Goal: Transaction & Acquisition: Purchase product/service

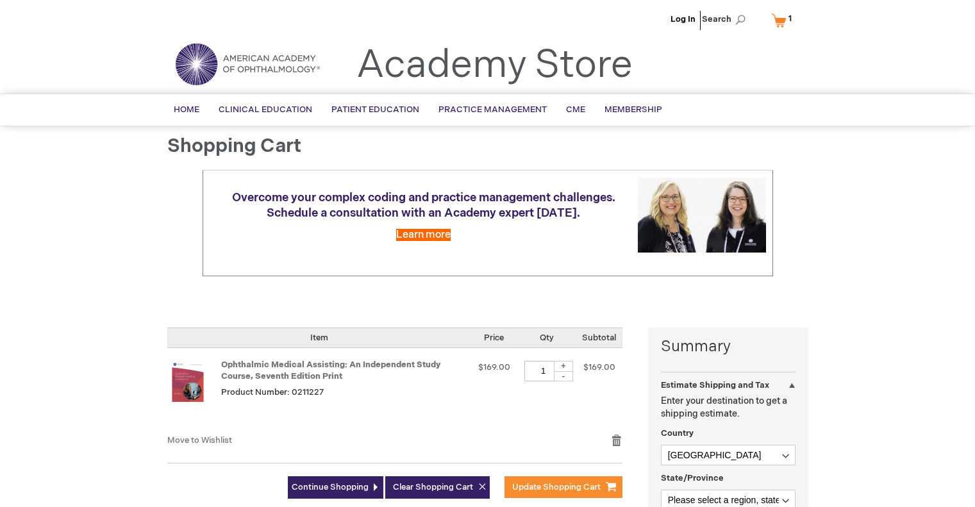
select select "US"
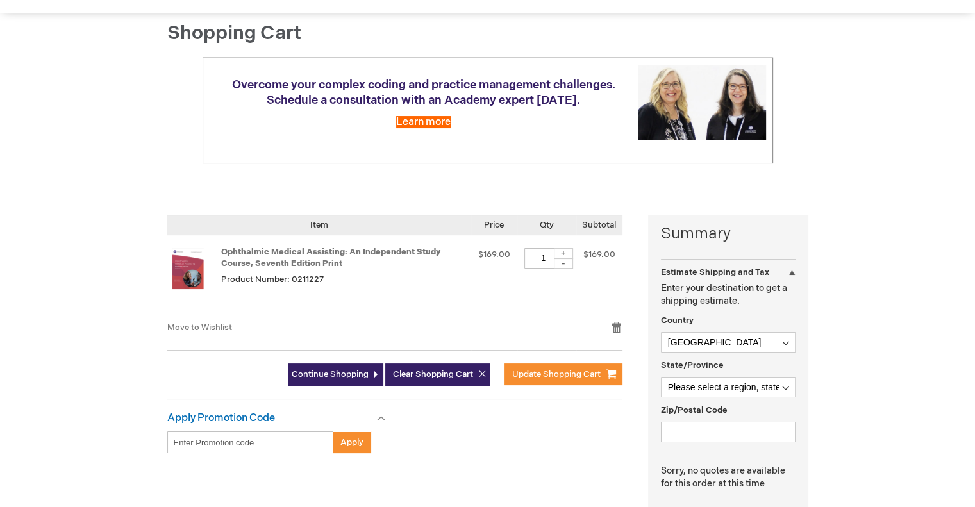
scroll to position [256, 0]
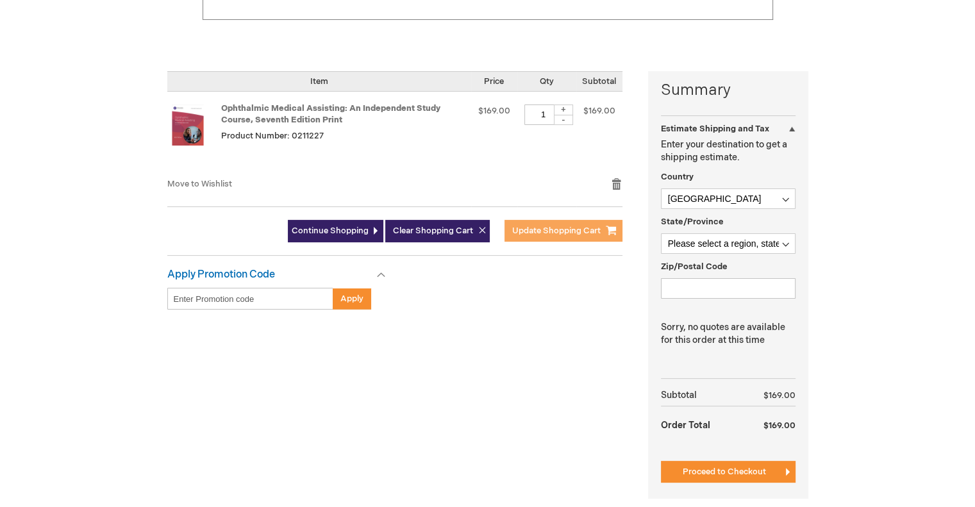
click at [559, 228] on span "Update Shopping Cart" at bounding box center [556, 231] width 88 height 10
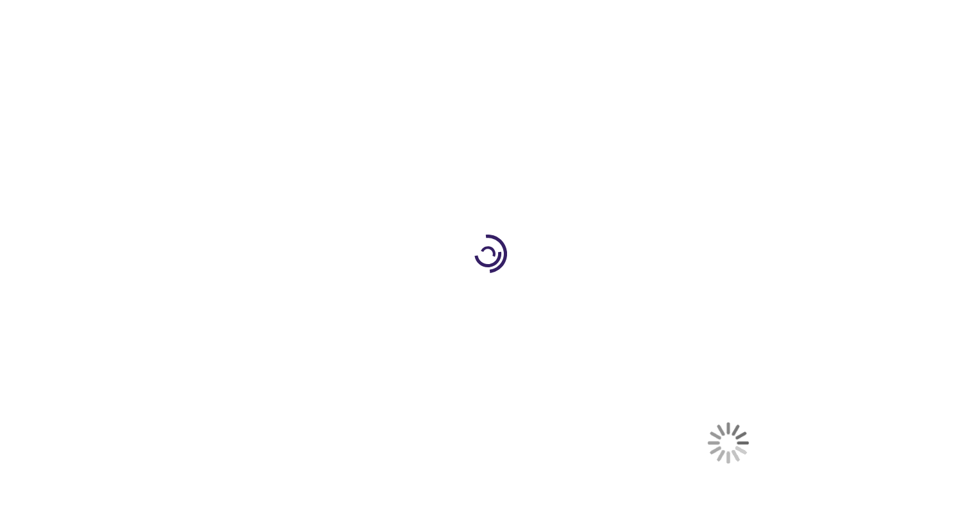
select select "US"
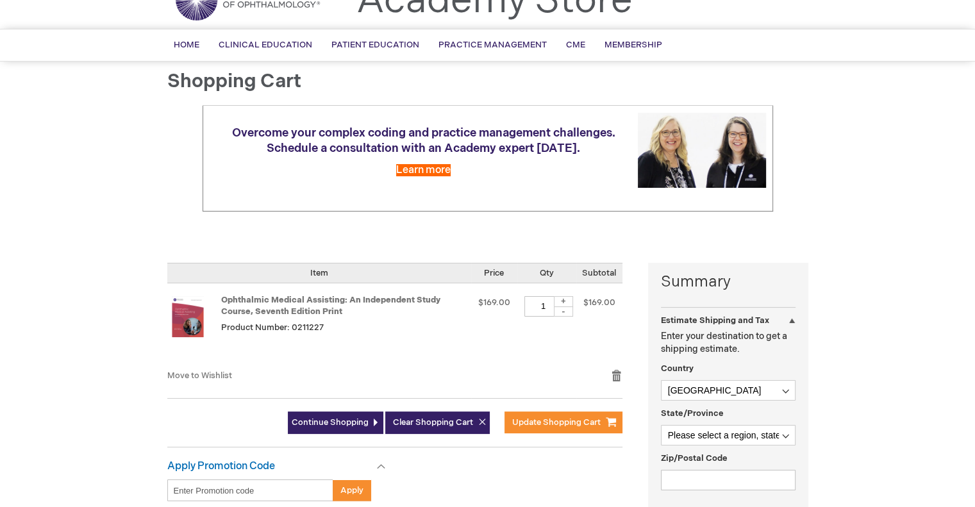
scroll to position [192, 0]
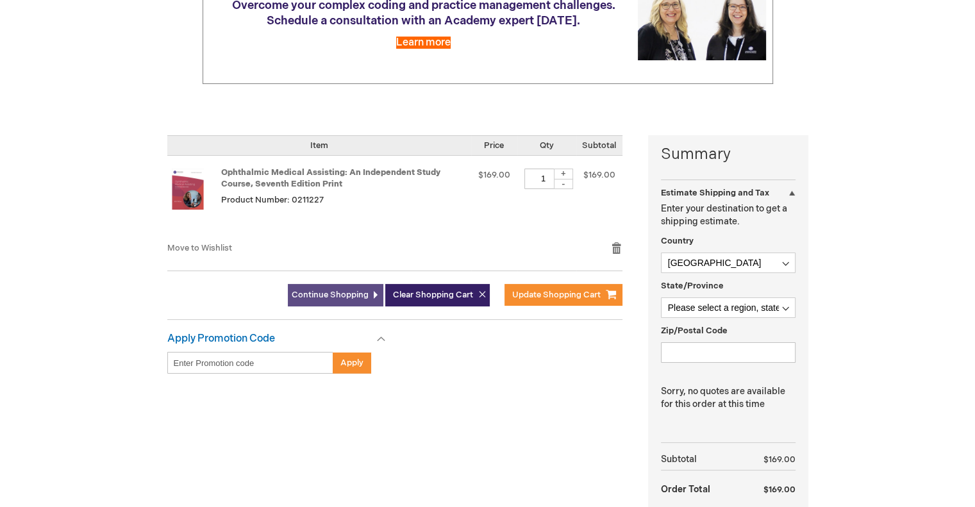
click at [345, 296] on span "Continue Shopping" at bounding box center [330, 295] width 77 height 10
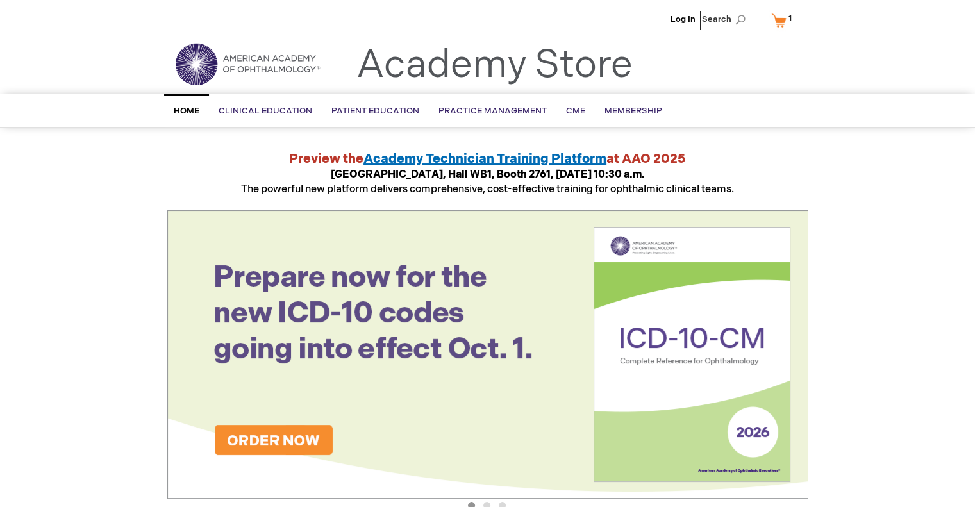
click at [777, 20] on link "My Cart 1 1 items" at bounding box center [784, 20] width 31 height 22
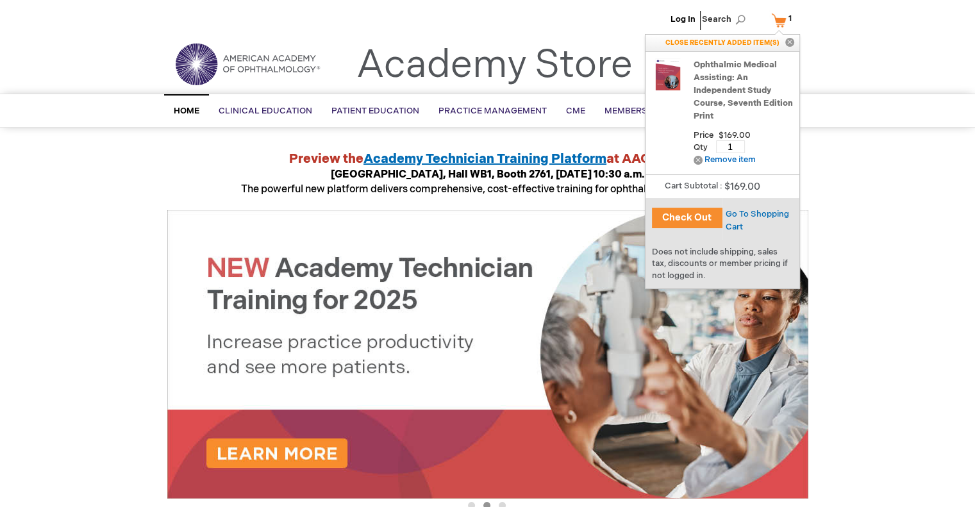
click at [690, 217] on button "Check Out" at bounding box center [687, 218] width 71 height 21
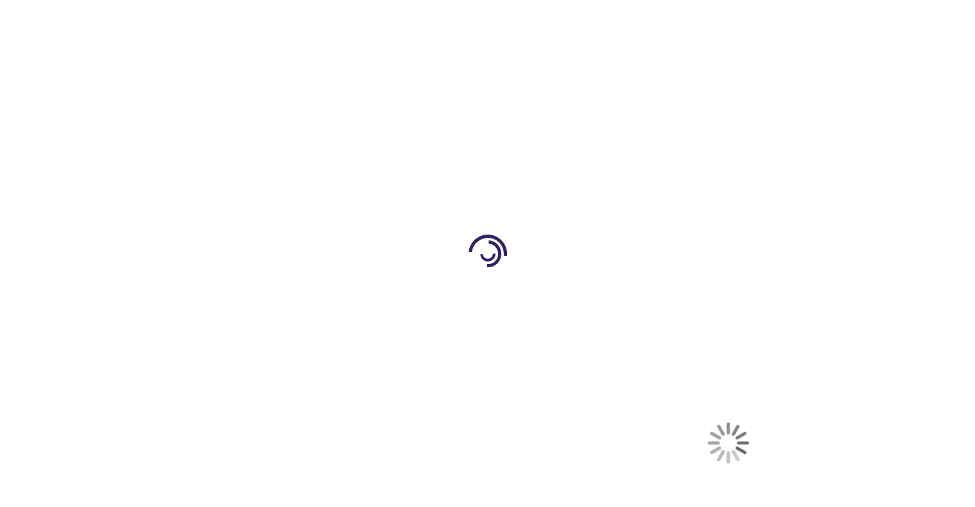
select select "US"
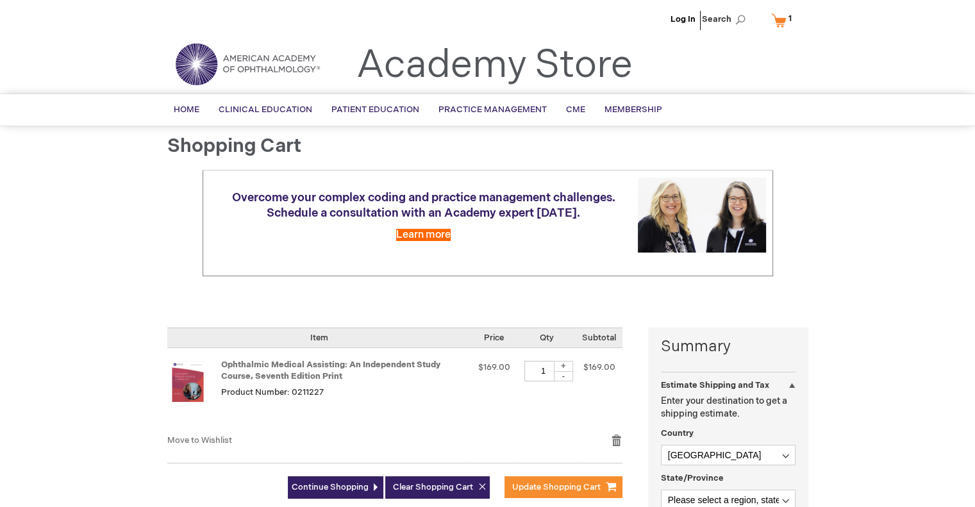
scroll to position [256, 0]
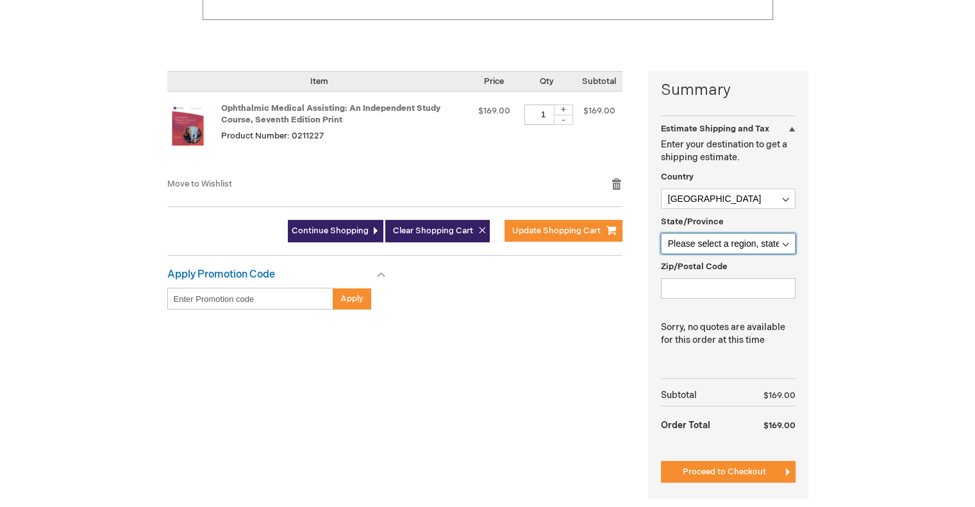
click at [741, 240] on select "Please select a region, state or province. Alabama Alaska American Samoa Arizon…" at bounding box center [728, 243] width 135 height 21
select select "24"
click at [661, 233] on select "Please select a region, state or province. Alabama Alaska American Samoa Arizon…" at bounding box center [728, 243] width 135 height 21
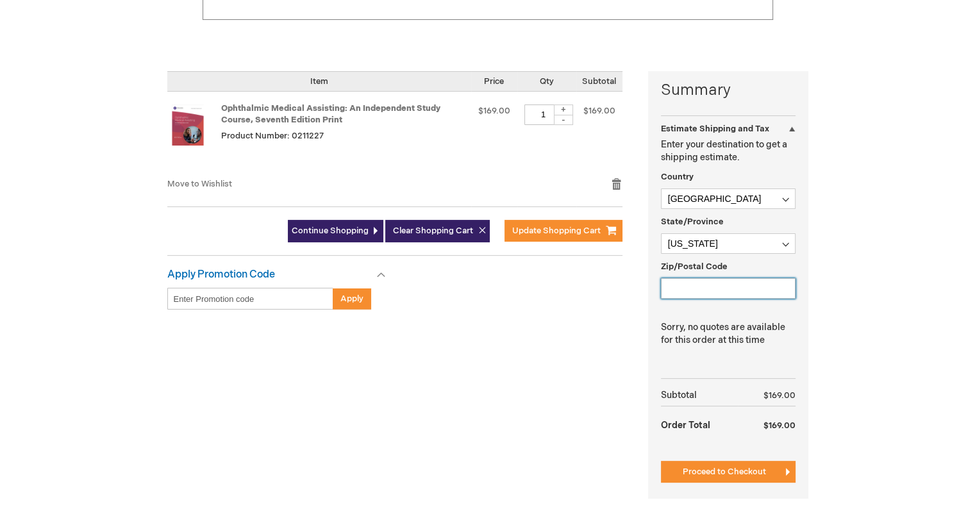
click at [714, 284] on input "Zip/Postal Code" at bounding box center [728, 288] width 135 height 21
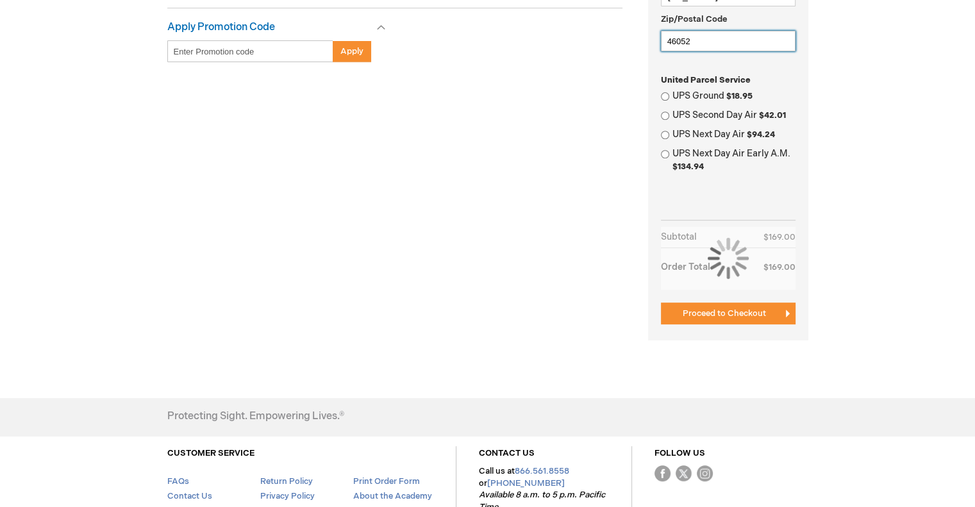
scroll to position [449, 0]
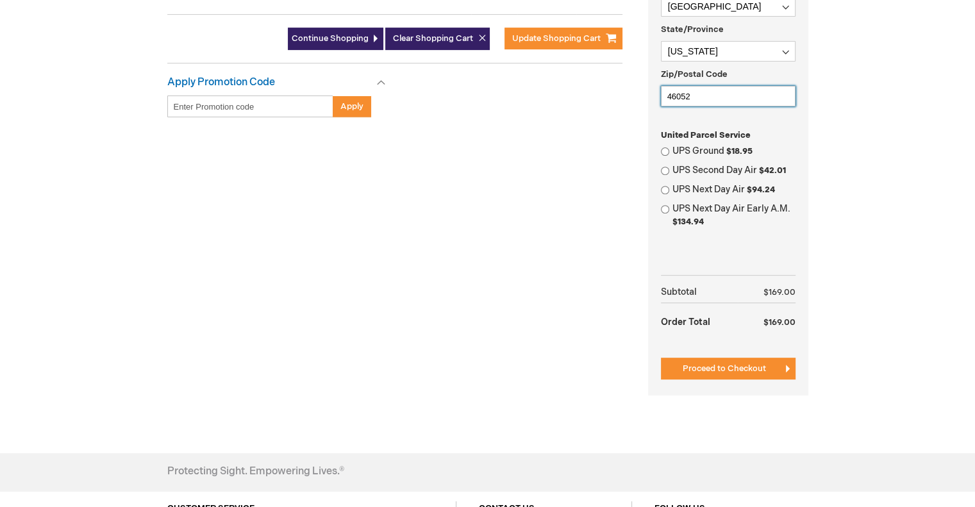
click at [696, 90] on input "46052" at bounding box center [728, 96] width 135 height 21
click at [941, 201] on div "Log In Search My Cart 1 1 items CLOSE RECENTLY ADDED ITEM(S) Close Recently add…" at bounding box center [487, 103] width 975 height 1105
click at [742, 96] on input "46052" at bounding box center [728, 96] width 135 height 21
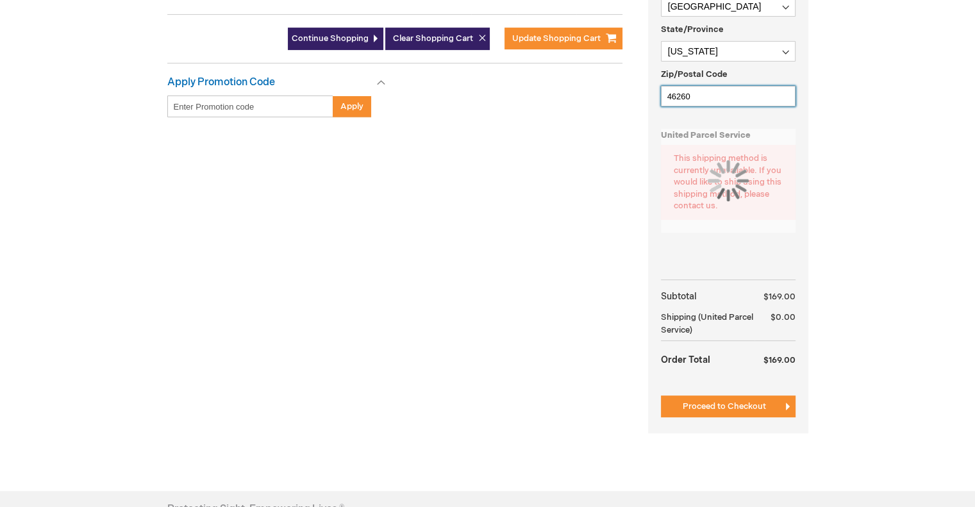
type input "46260"
click at [885, 184] on div "Log In Search My Cart 1 1 items CLOSE RECENTLY ADDED ITEM(S) Close Recently add…" at bounding box center [487, 122] width 975 height 1143
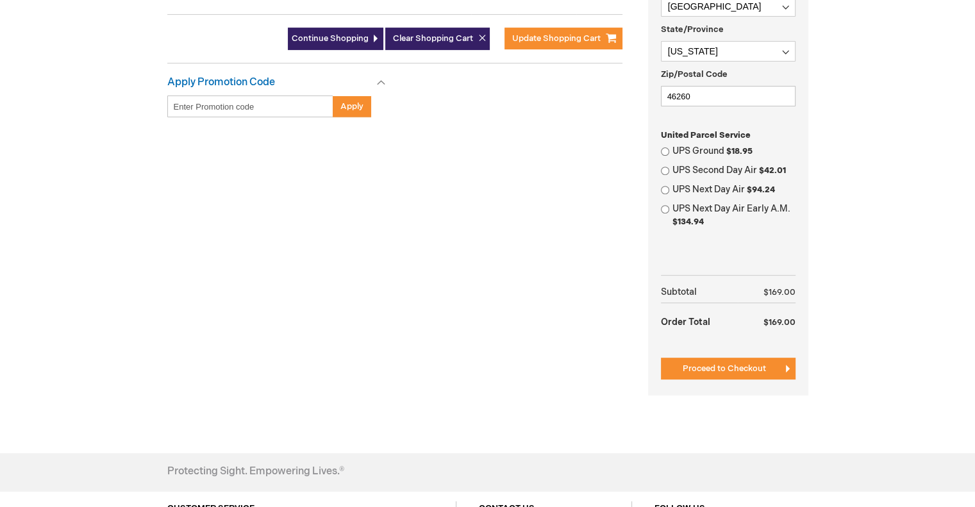
click at [725, 149] on label "UPS Ground $18.95" at bounding box center [733, 151] width 123 height 13
click at [669, 149] on input "UPS Ground $18.95" at bounding box center [665, 151] width 8 height 8
radio input "true"
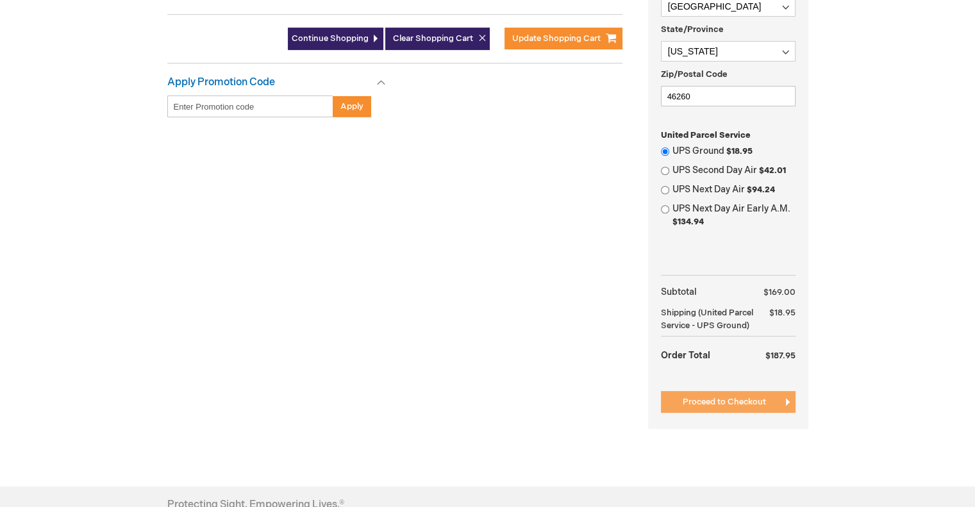
click at [731, 399] on span "Proceed to Checkout" at bounding box center [724, 402] width 83 height 10
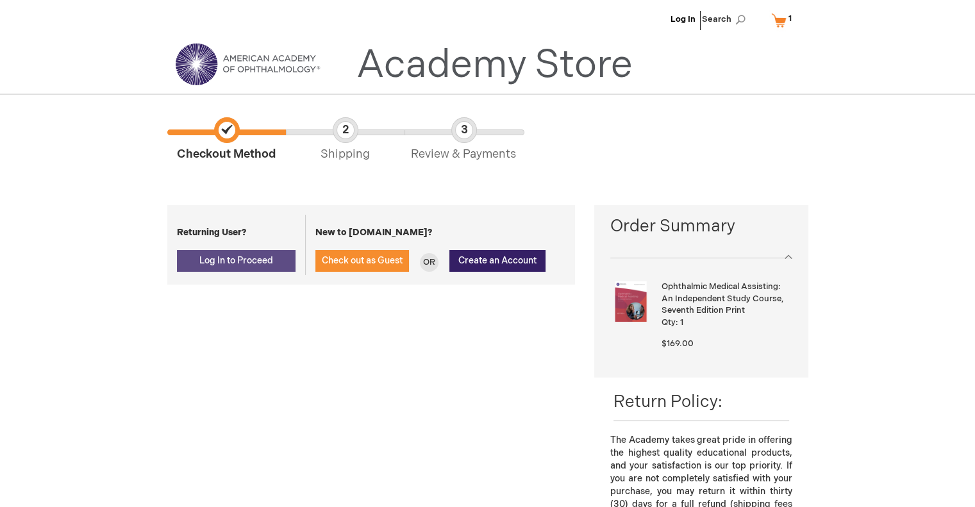
click at [238, 262] on span "Log In to Proceed" at bounding box center [236, 260] width 74 height 11
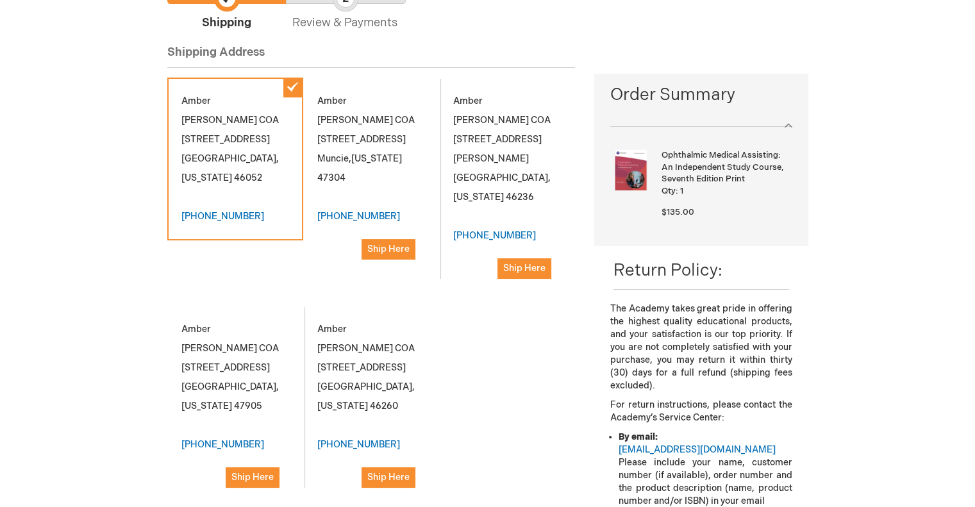
scroll to position [192, 0]
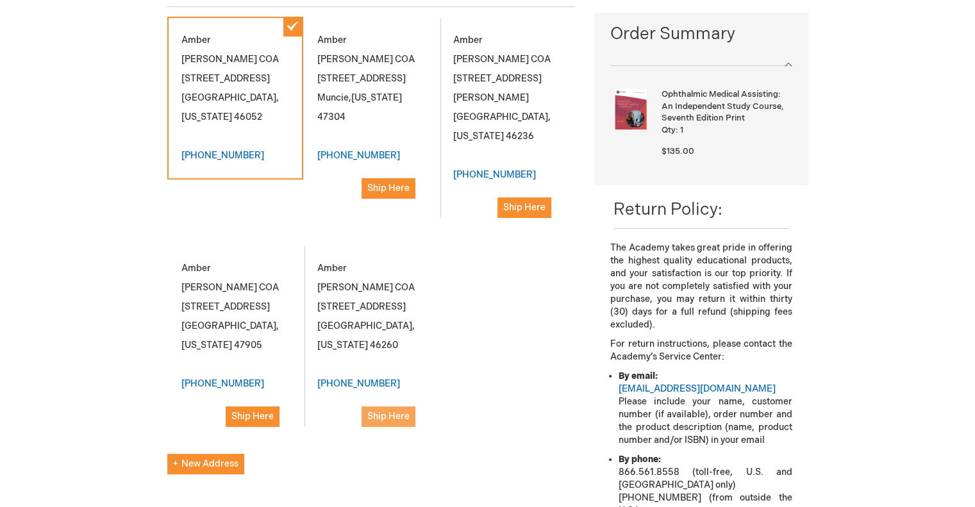
click at [394, 406] on button "Ship Here" at bounding box center [389, 416] width 54 height 21
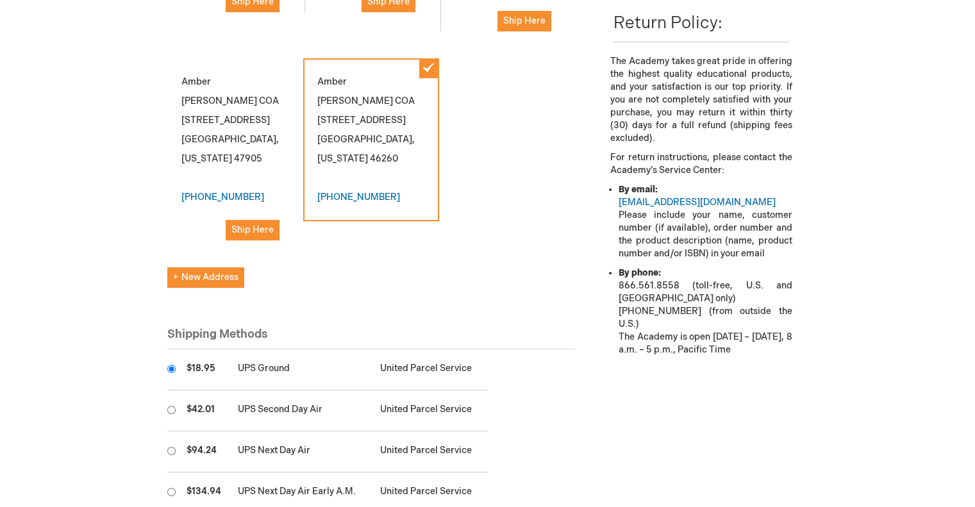
scroll to position [577, 0]
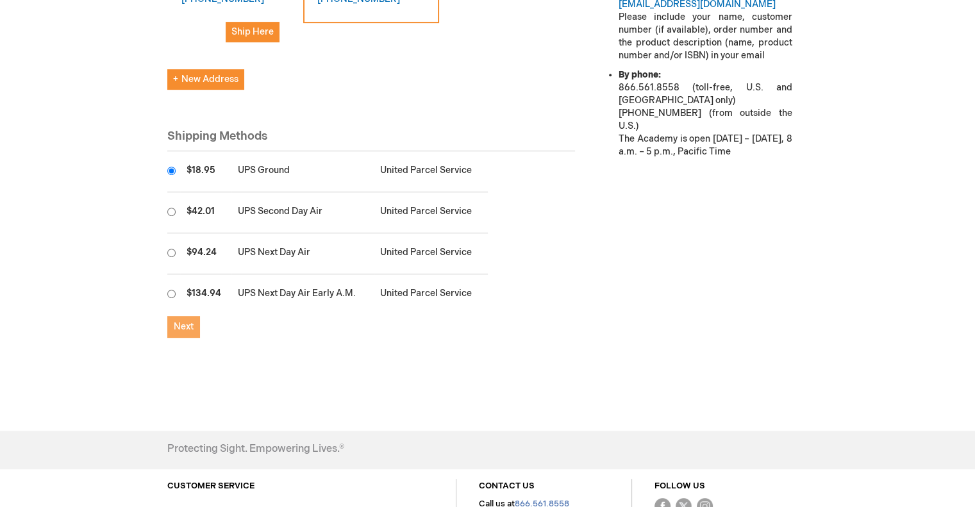
click at [194, 316] on button "Next" at bounding box center [183, 327] width 33 height 22
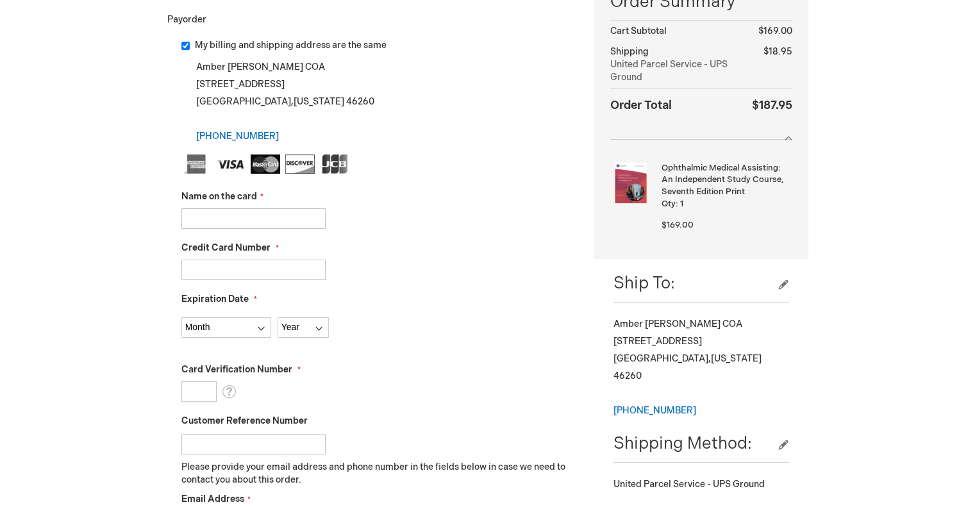
scroll to position [256, 0]
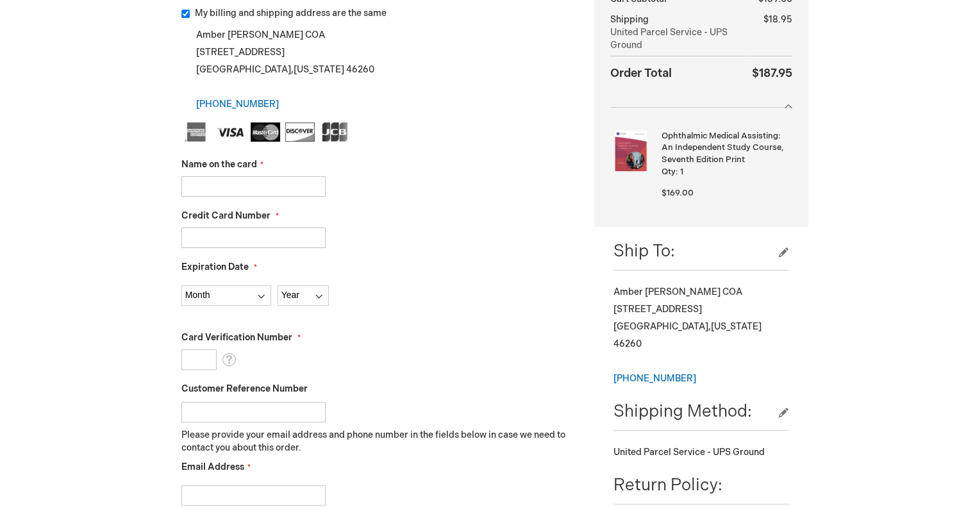
click at [258, 183] on input "Name on the card" at bounding box center [253, 186] width 144 height 21
click at [222, 183] on input "cristi" at bounding box center [253, 186] width 144 height 21
type input "c"
type input "a"
type input "c"
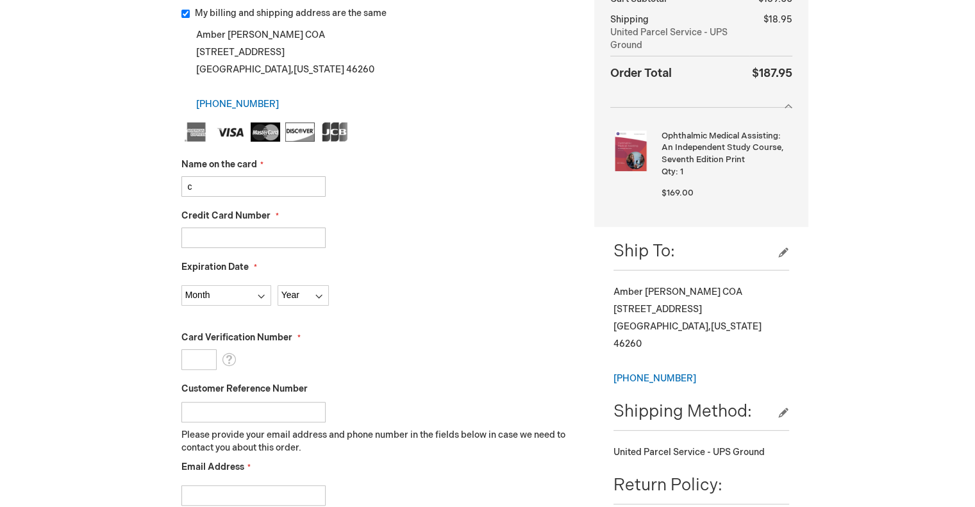
type input "5569887122807268"
select select "1"
select select "2026"
click at [249, 176] on input "c" at bounding box center [253, 186] width 144 height 21
type input "cri"
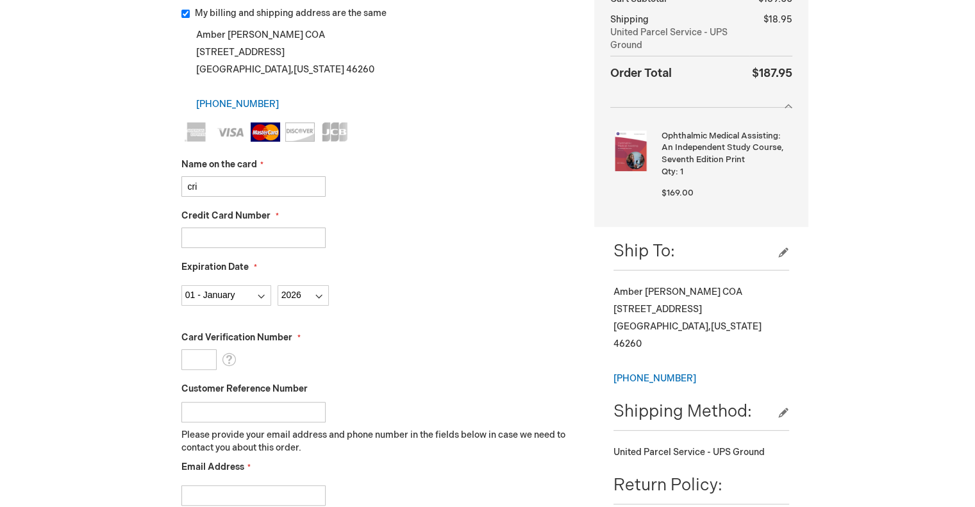
click at [462, 171] on div "Name on the card cri" at bounding box center [378, 177] width 394 height 38
drag, startPoint x: 284, startPoint y: 235, endPoint x: 133, endPoint y: 233, distance: 150.7
click at [133, 233] on div "Log Out Search My Cart 1 1 items CLOSE RECENTLY ADDED ITEM(S) Close Recently ad…" at bounding box center [487, 425] width 975 height 1362
type input "5569880828989563"
click at [240, 190] on input "cri" at bounding box center [253, 186] width 144 height 21
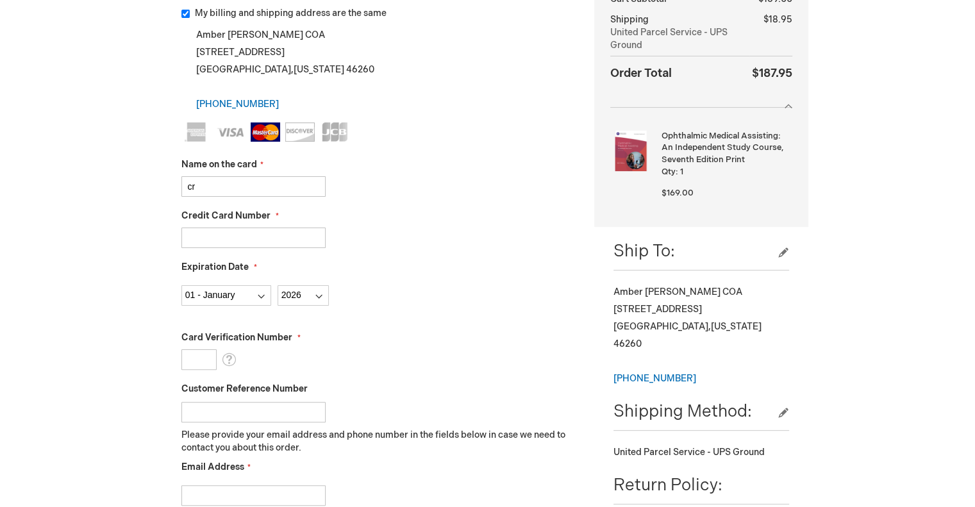
type input "c"
type input "Cristina Allen"
drag, startPoint x: 408, startPoint y: 125, endPoint x: 410, endPoint y: 131, distance: 6.7
click at [408, 125] on ul at bounding box center [378, 133] width 394 height 23
click at [210, 367] on input "Card Verification Number" at bounding box center [198, 359] width 35 height 21
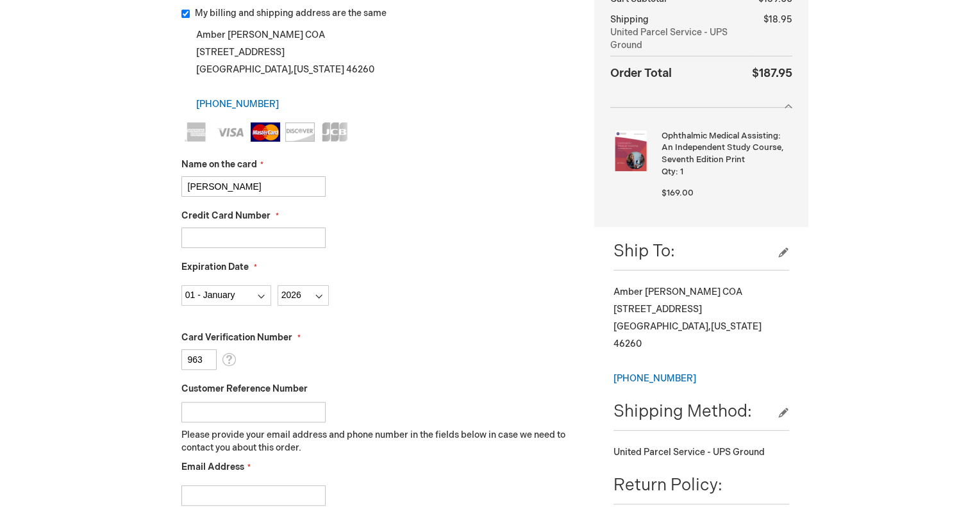
type input "963"
click at [257, 416] on input "Customer Reference Number" at bounding box center [253, 412] width 144 height 21
type input "Amber K"
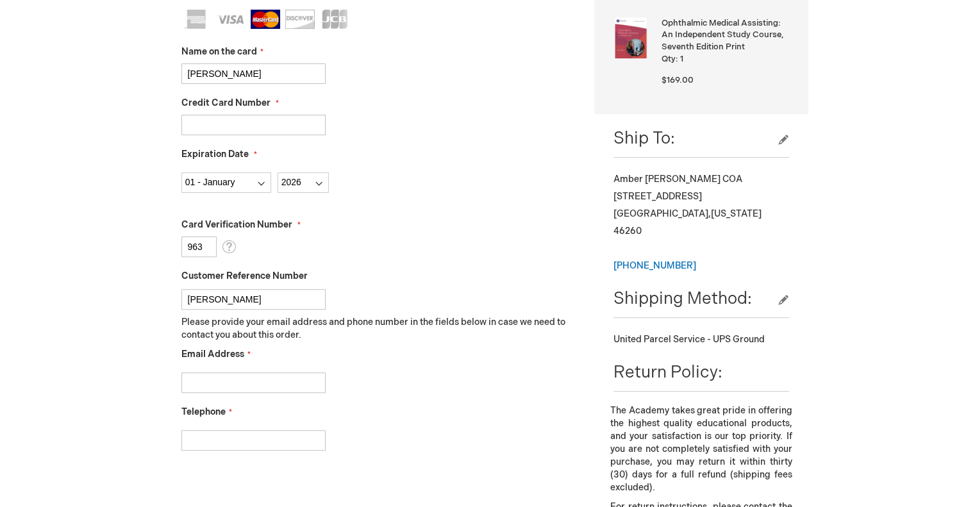
scroll to position [449, 0]
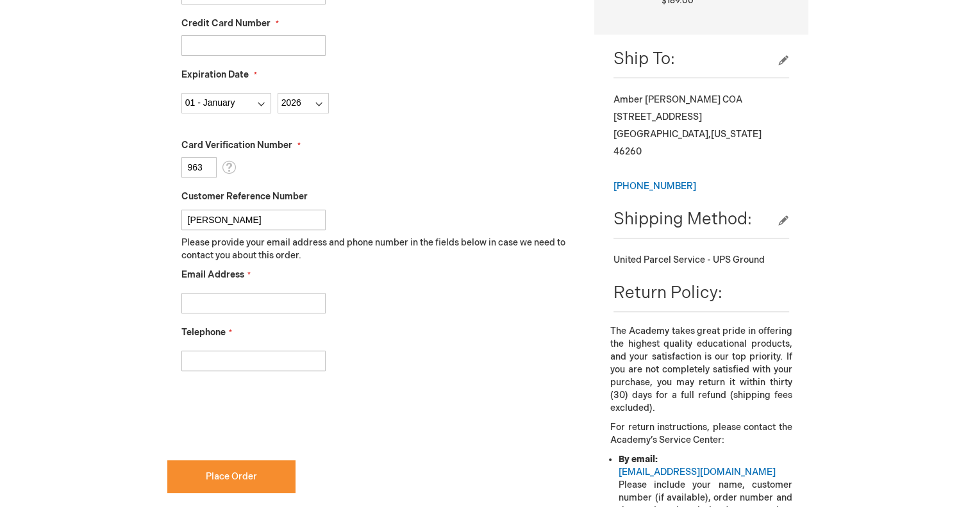
click at [217, 302] on input "Email Address" at bounding box center [253, 303] width 144 height 21
type input "amber.kelsey@esi-in.com"
click at [264, 366] on input "3177090992" at bounding box center [253, 361] width 144 height 21
type input "3178412020"
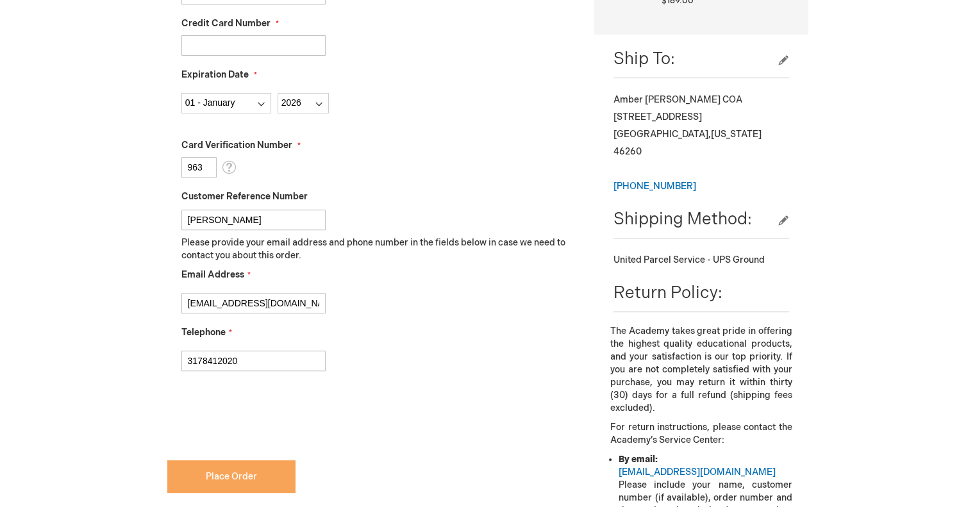
checkbox input "true"
click at [218, 467] on button "Place Order" at bounding box center [231, 476] width 128 height 33
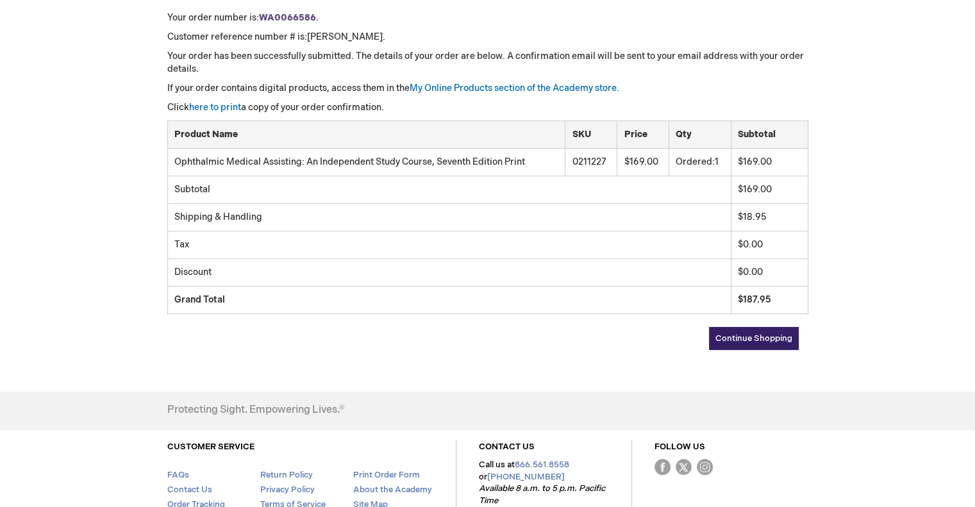
scroll to position [35, 0]
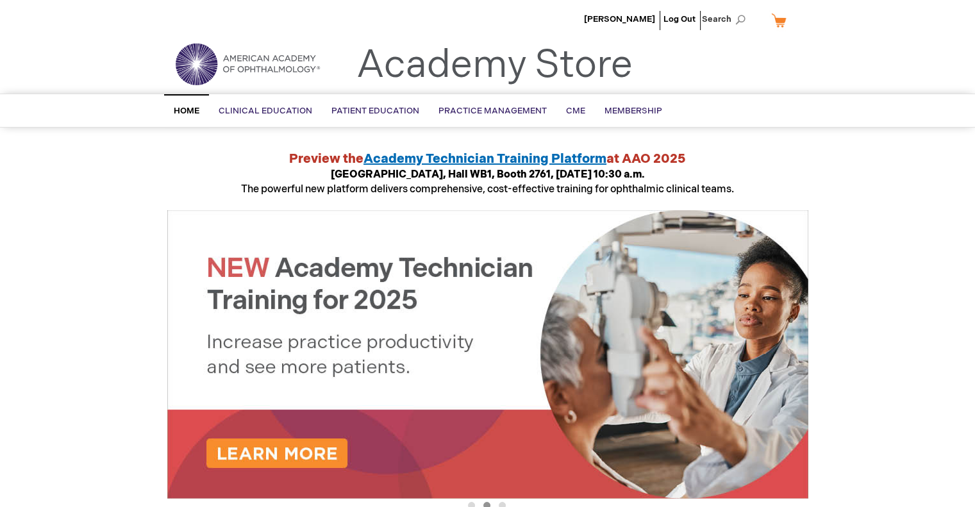
click at [780, 17] on link "My Cart" at bounding box center [784, 20] width 31 height 22
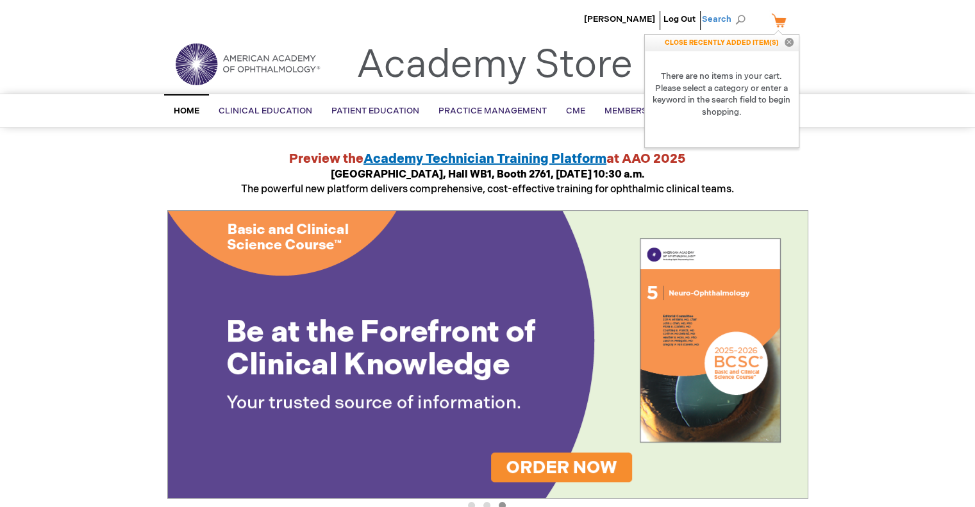
click at [722, 21] on span "Search" at bounding box center [726, 19] width 49 height 26
click at [859, 103] on div "Search Search × Popular Suggestions ( 5 ) Questions Line Patient education topi…" at bounding box center [487, 111] width 975 height 34
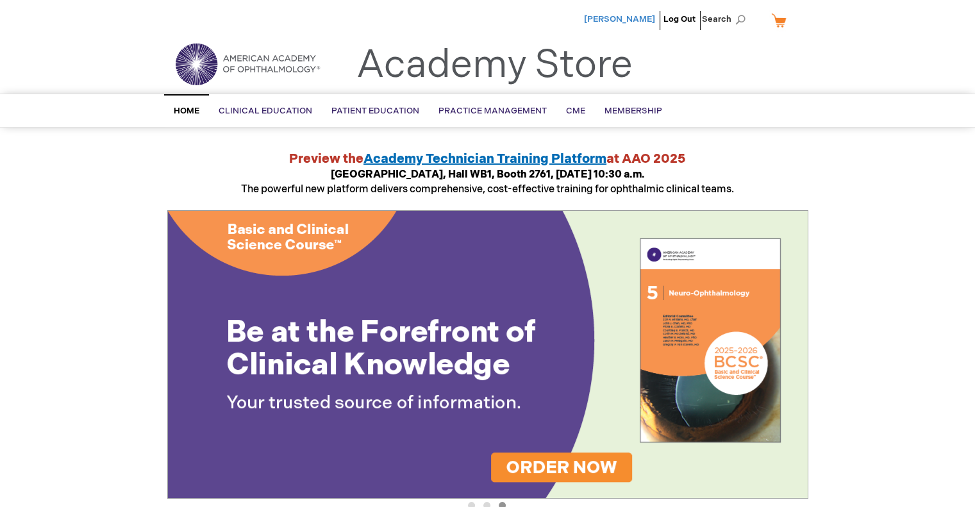
click at [636, 23] on span "[PERSON_NAME]" at bounding box center [619, 19] width 71 height 10
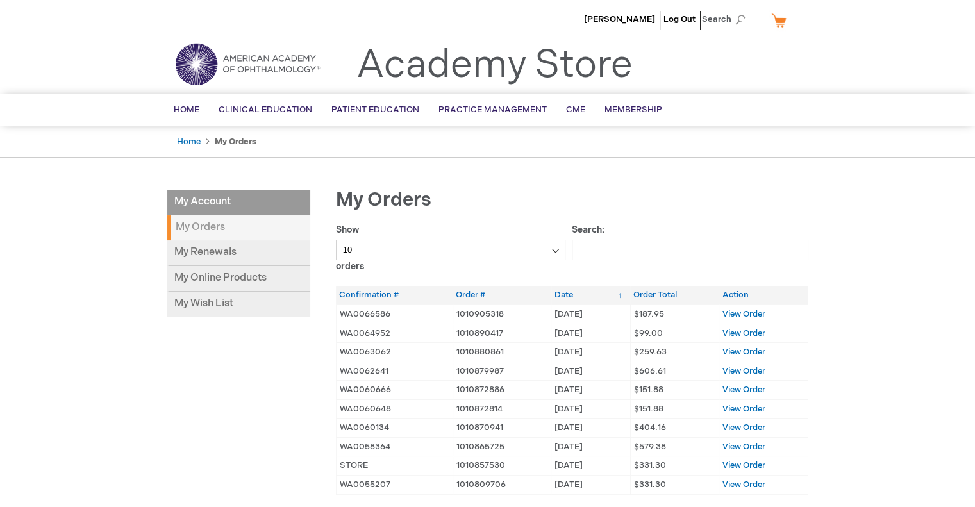
scroll to position [64, 0]
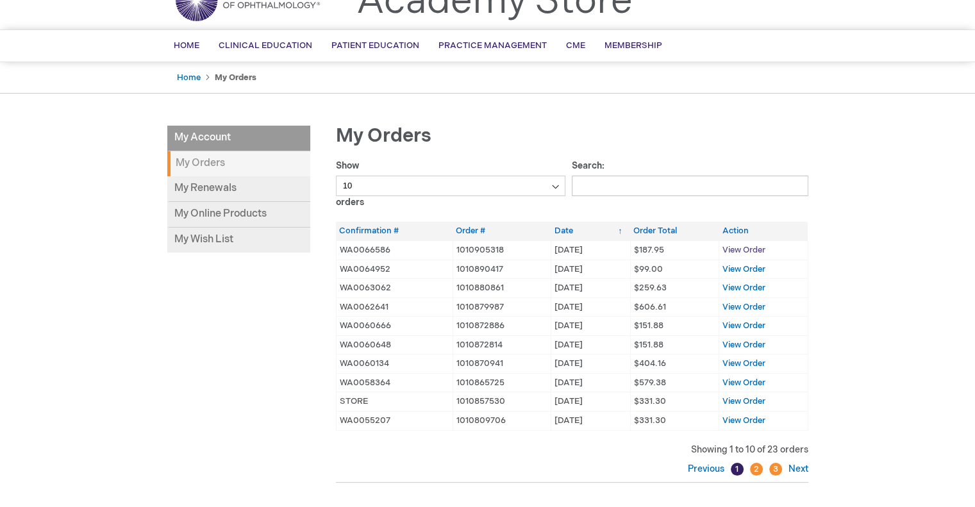
click at [745, 247] on span "View Order" at bounding box center [743, 250] width 43 height 10
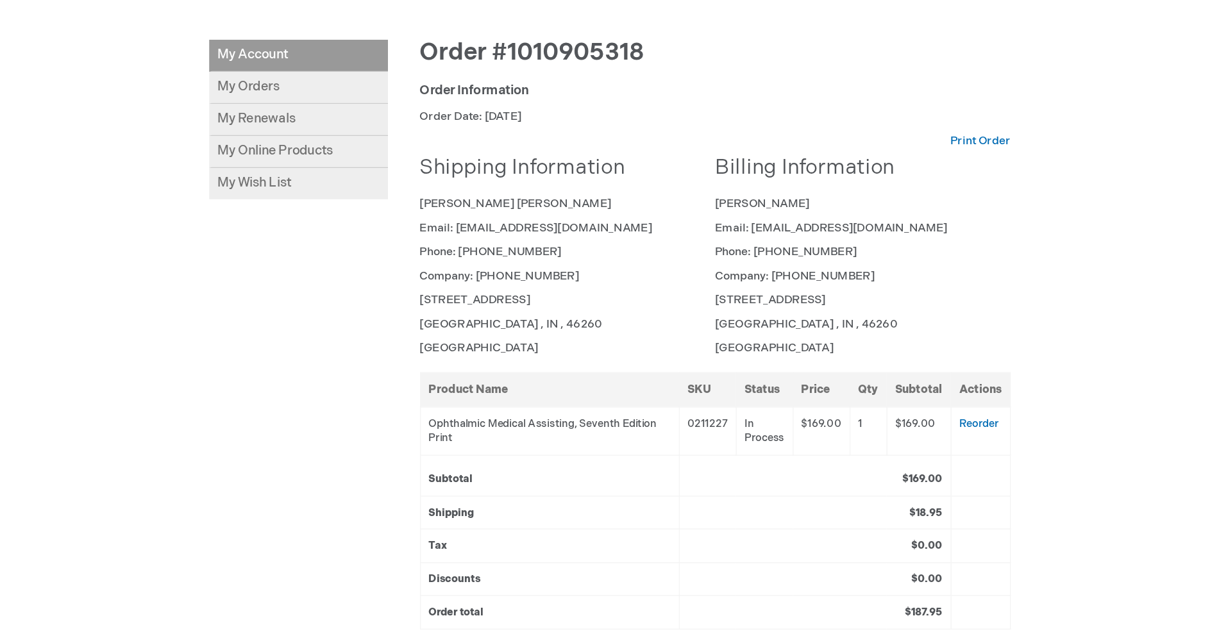
scroll to position [128, 0]
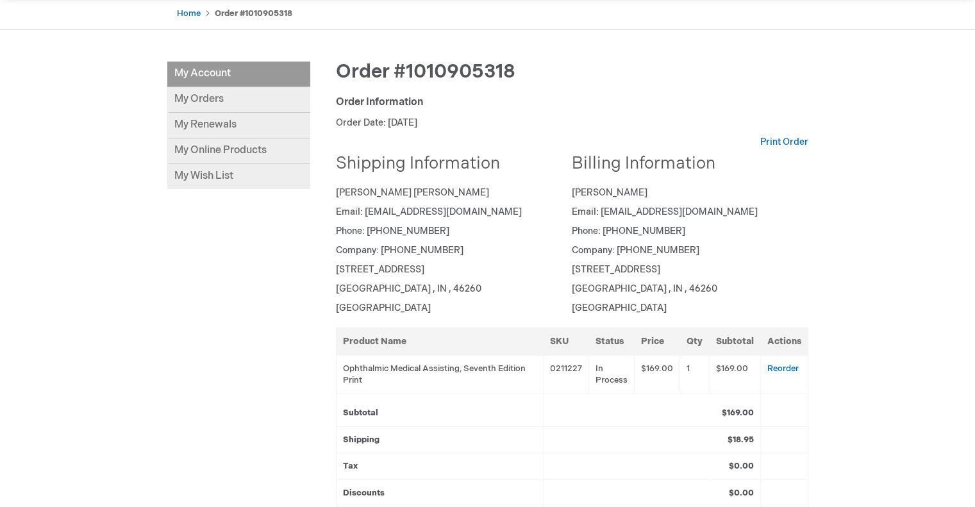
click at [823, 257] on div "[PERSON_NAME] Log Out Search My Cart CLOSE RECENTLY ADDED ITEM(S) Close There a…" at bounding box center [487, 347] width 975 height 951
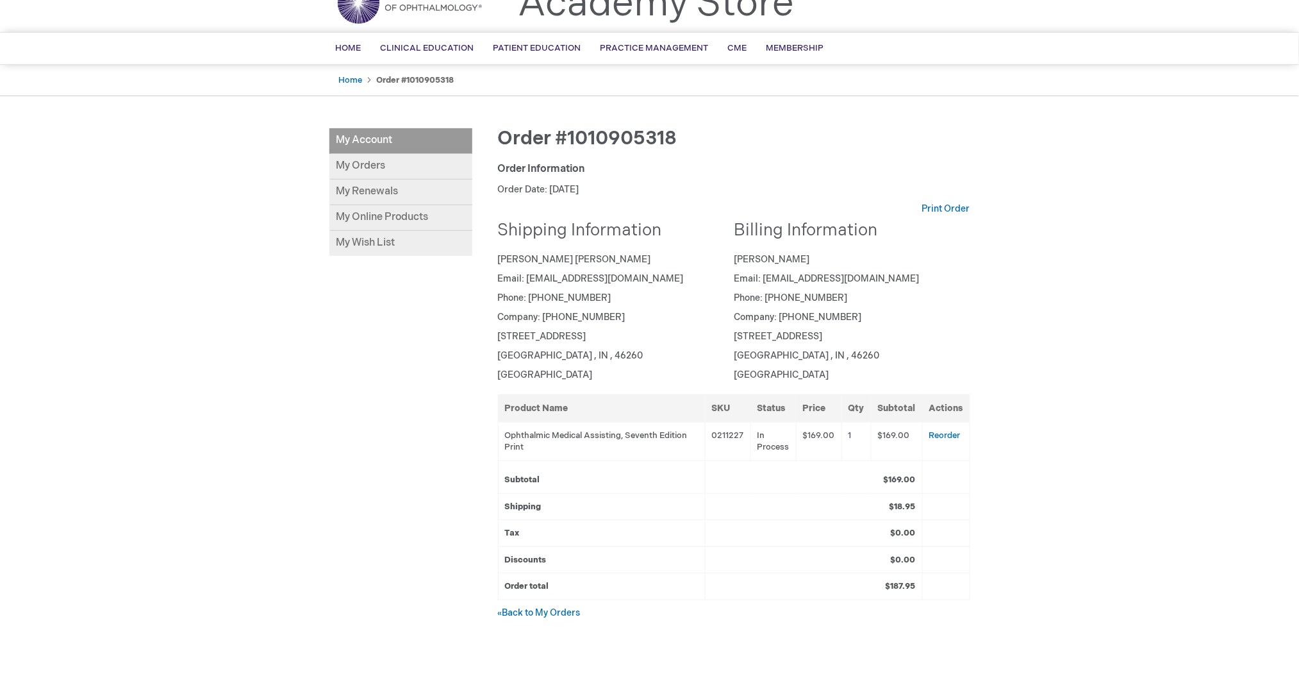
scroll to position [0, 0]
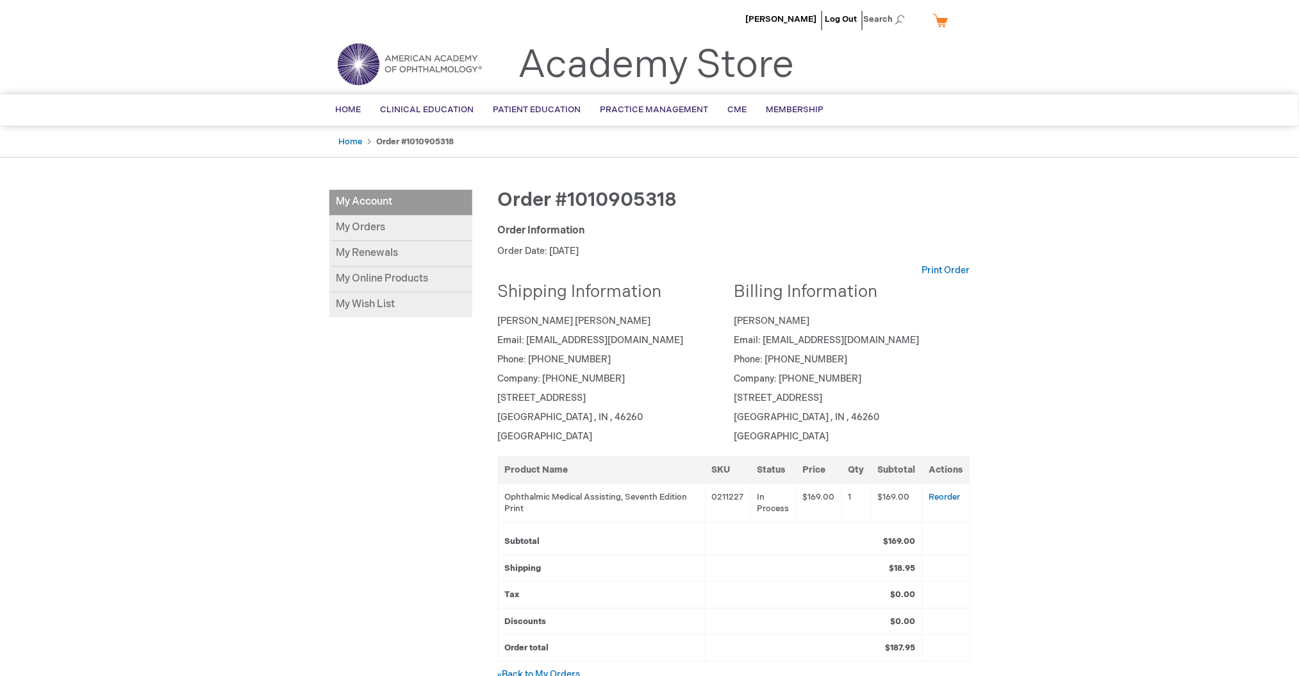
click at [974, 333] on div "[PERSON_NAME] Log Out Search My Cart CLOSE RECENTLY ADDED ITEM(S) Close There a…" at bounding box center [649, 475] width 1299 height 951
